Goal: Task Accomplishment & Management: Manage account settings

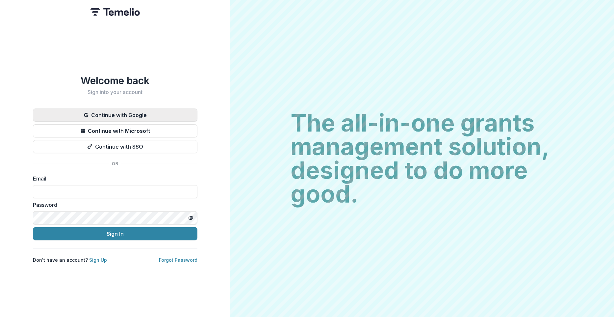
click at [146, 109] on button "Continue with Google" at bounding box center [115, 115] width 165 height 13
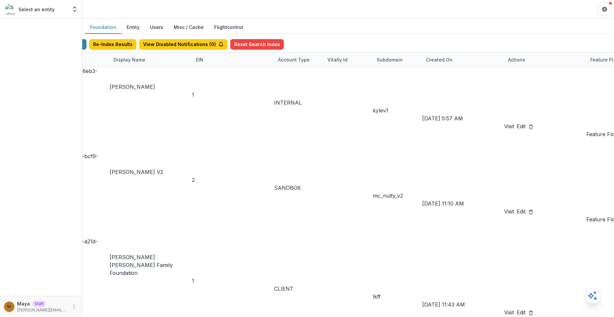
click at [149, 62] on div "Display Name" at bounding box center [130, 59] width 40 height 7
click at [195, 150] on input at bounding box center [198, 154] width 53 height 8
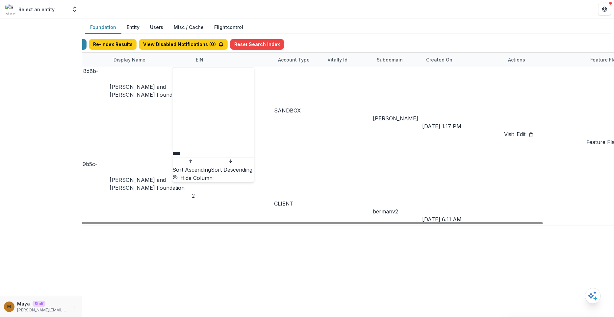
type input "****"
click at [308, 186] on div "7c2b5f5d-6d67-43a4-8d8b-d3ddd3164b74 Philip and Muriel Berman Foundation 1 SAND…" at bounding box center [348, 146] width 642 height 158
click at [514, 223] on link "Visit" at bounding box center [510, 227] width 10 height 8
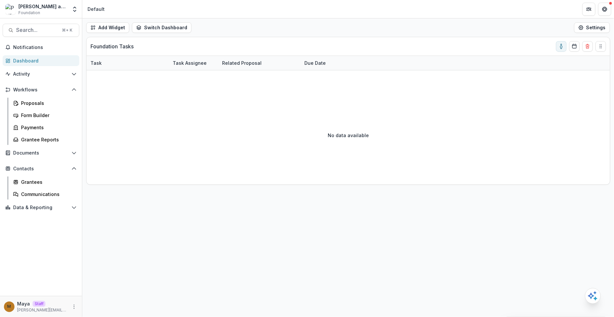
click at [39, 23] on div "Search... ⌘ + K Notifications Dashboard Activity Tasks Workflows Proposals Form…" at bounding box center [41, 167] width 82 height 299
click at [38, 27] on span "Search..." at bounding box center [37, 30] width 42 height 6
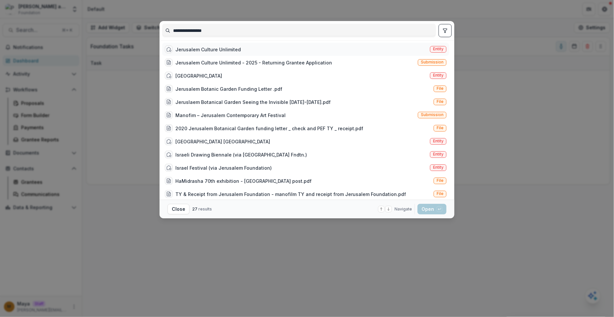
type input "**********"
click at [232, 47] on div "Jerusalem Culture Unlimited" at bounding box center [207, 49] width 65 height 7
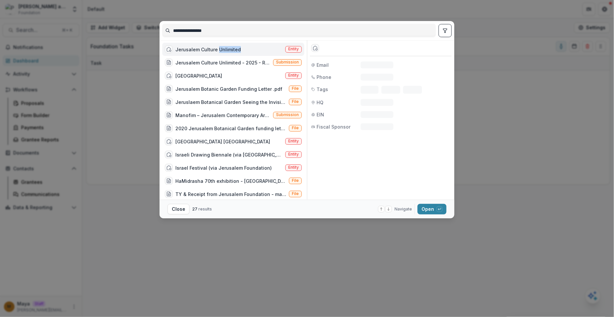
click at [232, 47] on div "Jerusalem Culture Unlimited" at bounding box center [207, 49] width 65 height 7
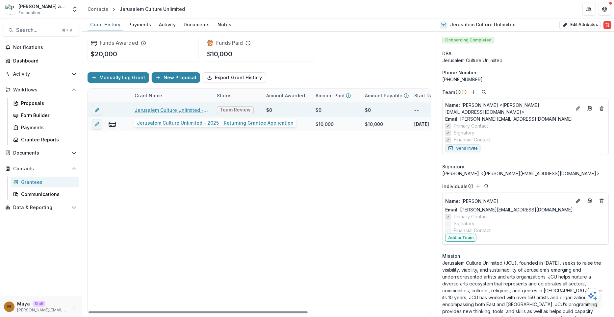
click at [182, 108] on link "Jerusalem Culture Unlimited - 2025 - Returning Grantee Application" at bounding box center [172, 110] width 74 height 7
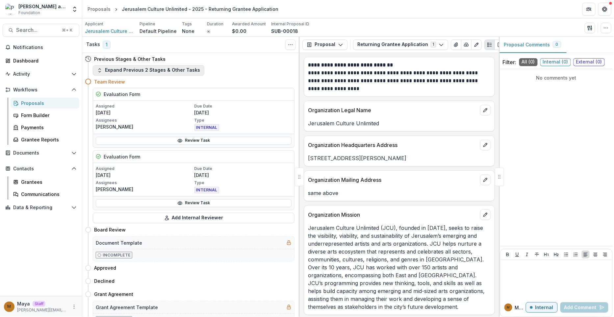
click at [169, 66] on button "Expand Previous 2 Stages & Other Tasks" at bounding box center [149, 70] width 112 height 11
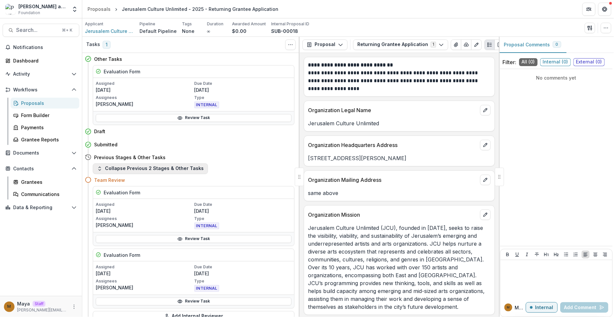
click at [153, 168] on button "Collapse Previous 2 Stages & Other Tasks" at bounding box center [150, 169] width 115 height 11
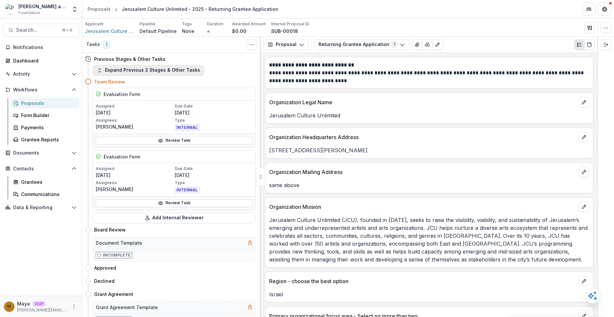
click at [164, 67] on button "Expand Previous 2 Stages & Other Tasks" at bounding box center [149, 70] width 112 height 11
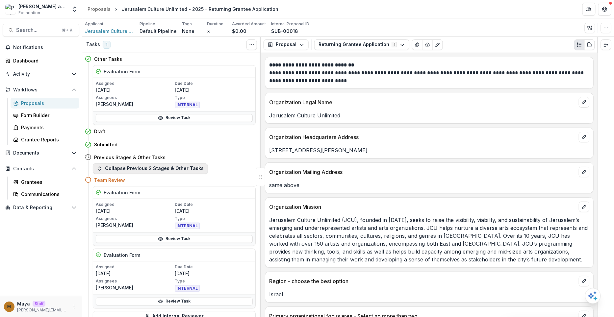
click at [144, 168] on button "Collapse Previous 2 Stages & Other Tasks" at bounding box center [150, 169] width 115 height 11
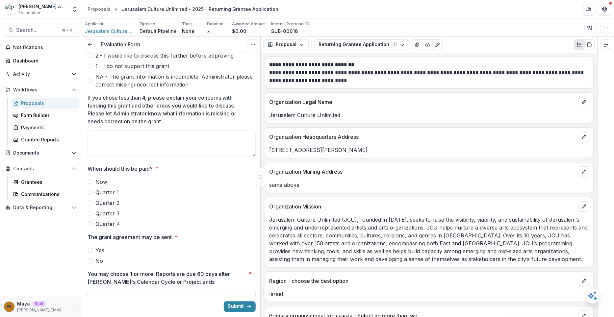
scroll to position [482, 0]
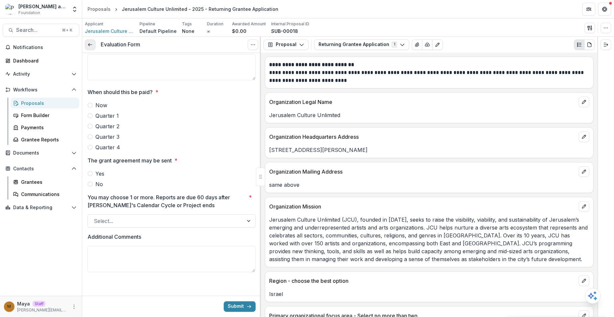
click at [94, 41] on link at bounding box center [90, 44] width 11 height 11
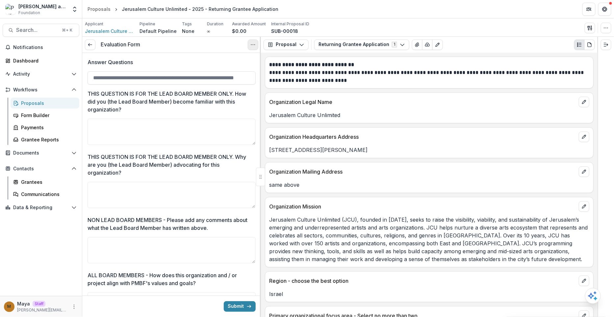
click at [248, 44] on button "Options" at bounding box center [253, 44] width 11 height 11
click at [236, 61] on link "View task" at bounding box center [221, 59] width 70 height 11
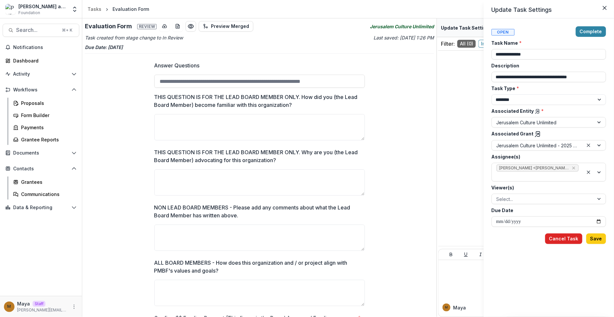
click at [555, 240] on button "Cancel Task" at bounding box center [563, 239] width 37 height 11
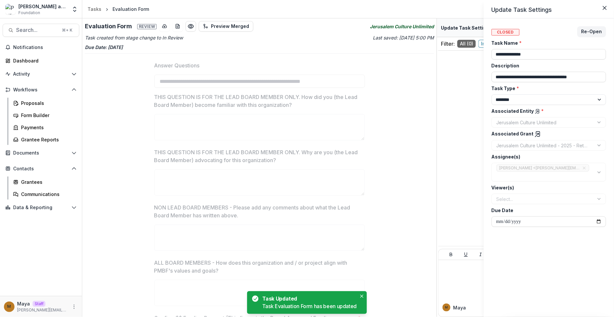
click at [536, 134] on line at bounding box center [537, 136] width 4 height 4
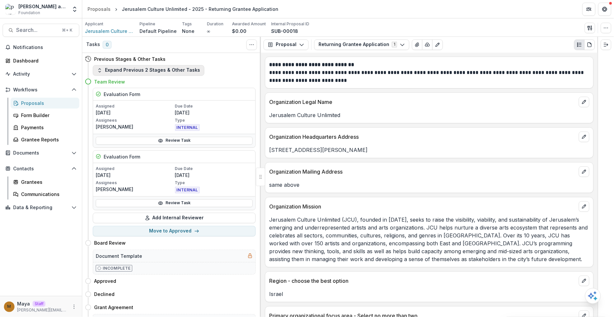
click at [174, 72] on button "Expand Previous 2 Stages & Other Tasks" at bounding box center [149, 70] width 112 height 11
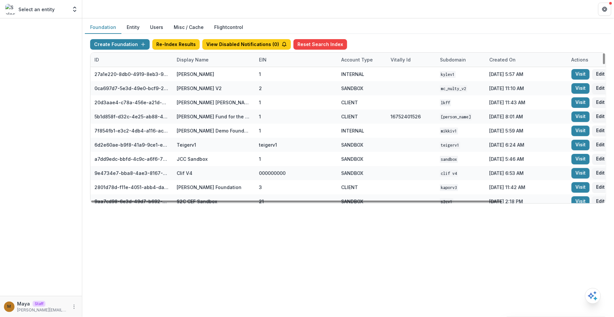
click at [200, 57] on div "Display Name" at bounding box center [193, 59] width 40 height 7
click at [199, 69] on input at bounding box center [213, 74] width 79 height 11
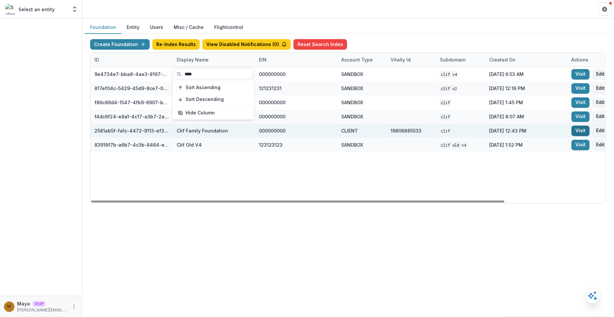
type input "****"
click at [582, 130] on link "Visit" at bounding box center [581, 131] width 18 height 11
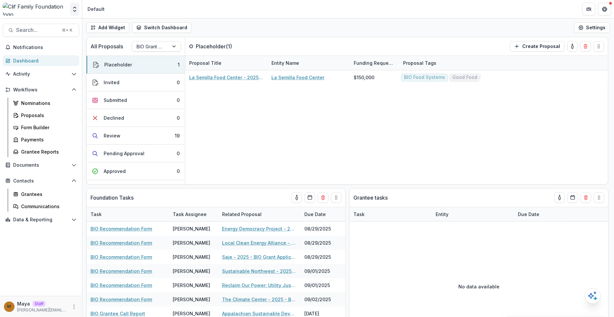
click at [72, 8] on icon "Open entity switcher" at bounding box center [74, 9] width 7 height 7
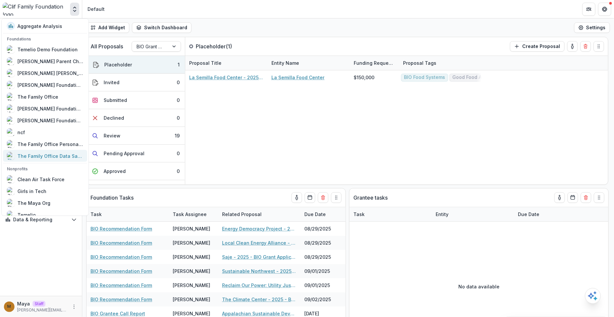
scroll to position [410, 0]
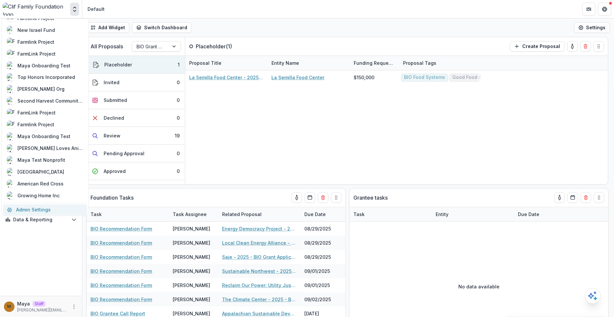
click at [40, 208] on link "Admin Settings" at bounding box center [45, 209] width 84 height 11
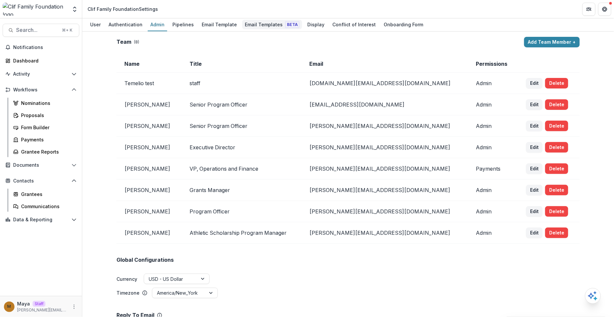
click at [271, 24] on div "Email Templates Beta" at bounding box center [272, 25] width 60 height 10
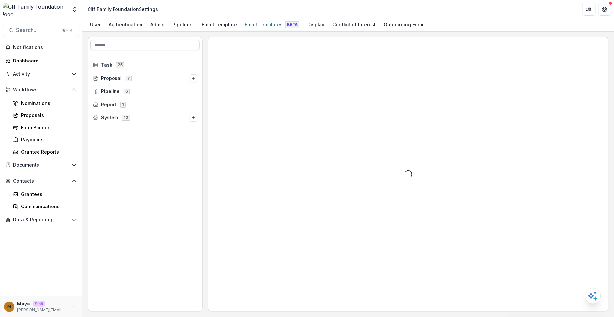
click at [167, 41] on input at bounding box center [145, 45] width 109 height 11
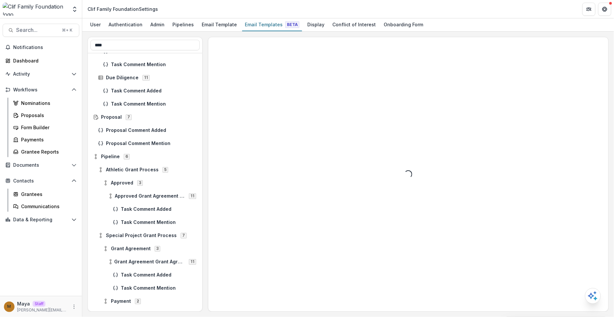
scroll to position [812, 0]
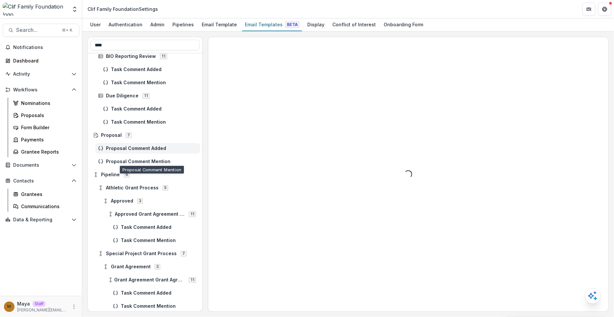
type input "****"
click at [160, 148] on span "Proposal Comment Added" at bounding box center [151, 149] width 91 height 6
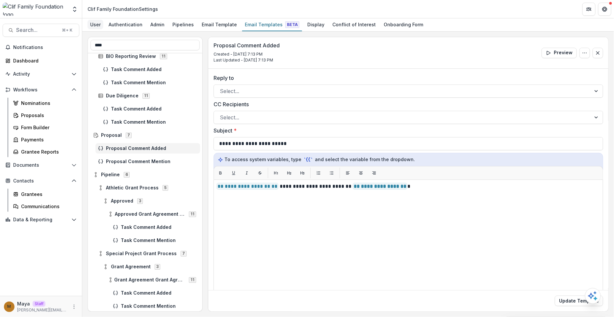
click at [91, 23] on div "User" at bounding box center [96, 25] width 16 height 10
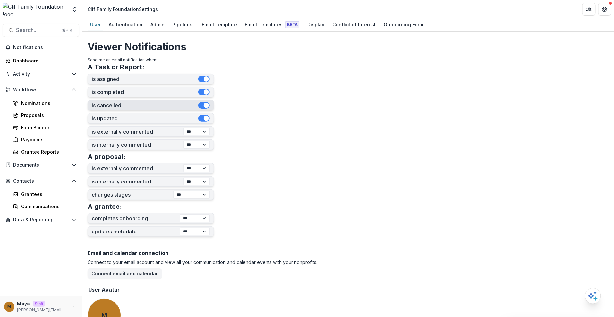
scroll to position [183, 0]
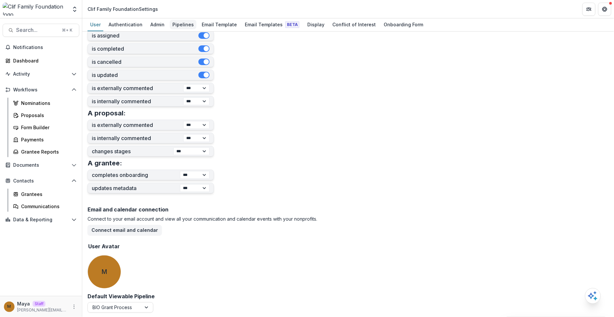
click at [183, 24] on div "Pipelines" at bounding box center [183, 25] width 27 height 10
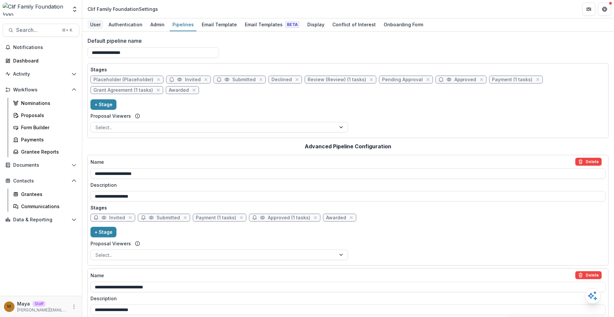
click at [100, 24] on div "User" at bounding box center [96, 25] width 16 height 10
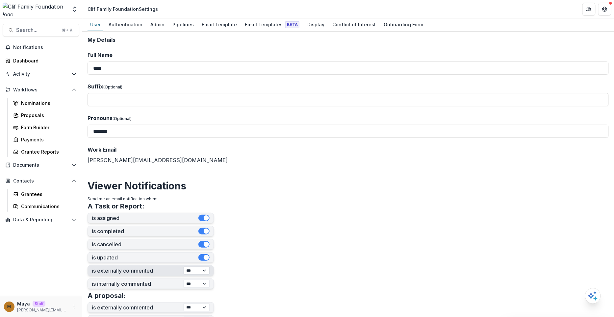
click at [184, 271] on select "*** ******** ****" at bounding box center [196, 271] width 26 height 8
click at [184, 23] on div "Pipelines" at bounding box center [183, 25] width 27 height 10
